Goal: Navigation & Orientation: Find specific page/section

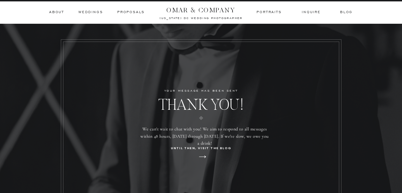
scroll to position [22, 0]
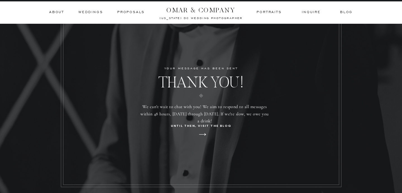
click at [127, 11] on h3 "Proposals" at bounding box center [130, 12] width 27 height 5
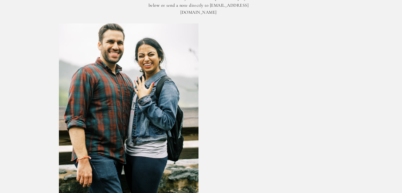
scroll to position [1396, 0]
